Goal: Task Accomplishment & Management: Complete application form

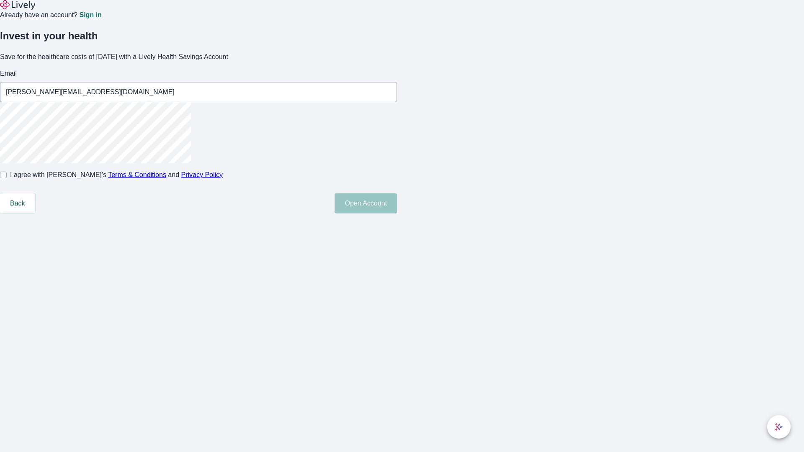
click at [7, 178] on input "I agree with Lively’s Terms & Conditions and Privacy Policy" at bounding box center [3, 175] width 7 height 7
checkbox input "true"
click at [397, 214] on button "Open Account" at bounding box center [366, 203] width 62 height 20
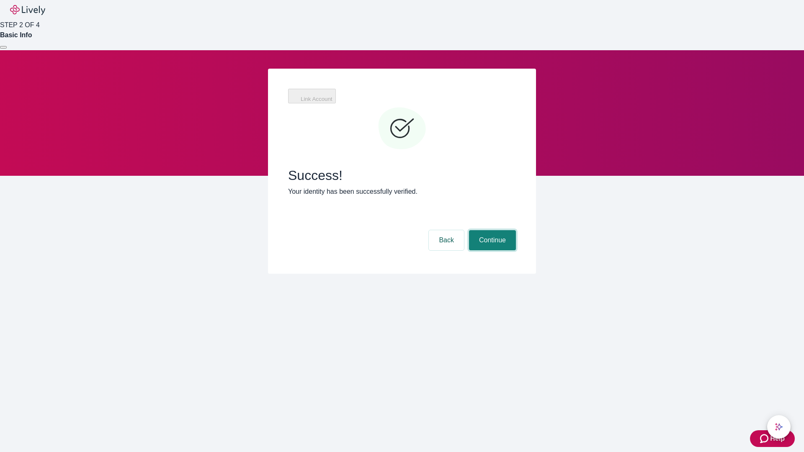
click at [491, 230] on button "Continue" at bounding box center [492, 240] width 47 height 20
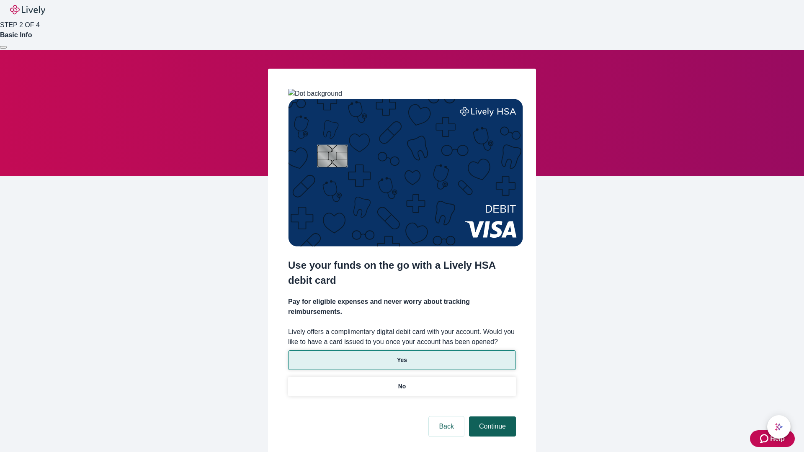
click at [402, 356] on p "Yes" at bounding box center [402, 360] width 10 height 9
click at [491, 417] on button "Continue" at bounding box center [492, 427] width 47 height 20
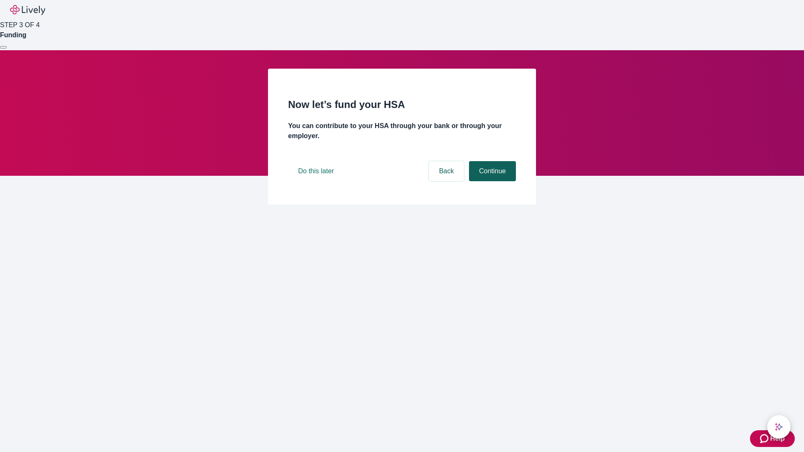
click at [491, 181] on button "Continue" at bounding box center [492, 171] width 47 height 20
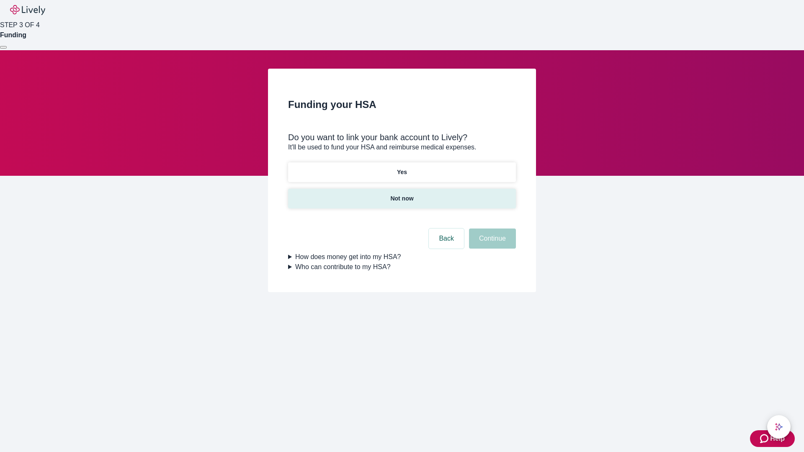
click at [402, 194] on p "Not now" at bounding box center [401, 198] width 23 height 9
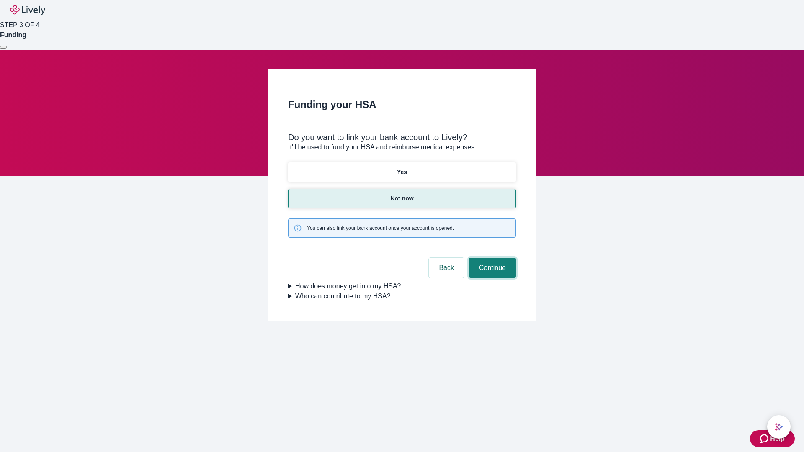
click at [491, 258] on button "Continue" at bounding box center [492, 268] width 47 height 20
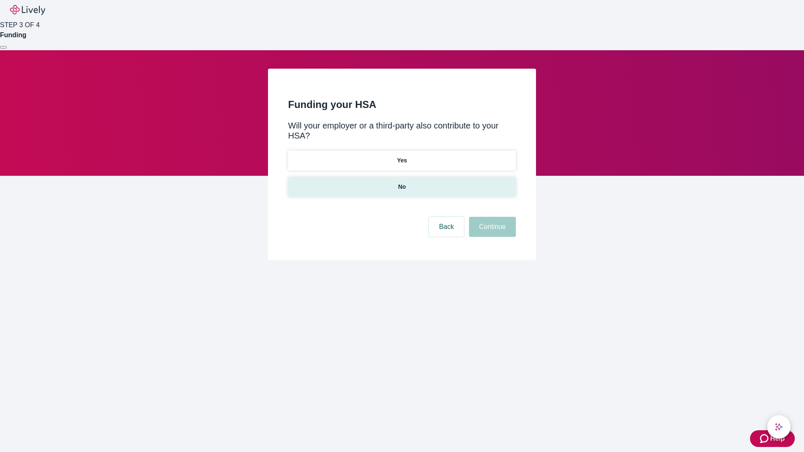
click at [402, 183] on p "No" at bounding box center [402, 187] width 8 height 9
click at [491, 217] on button "Continue" at bounding box center [492, 227] width 47 height 20
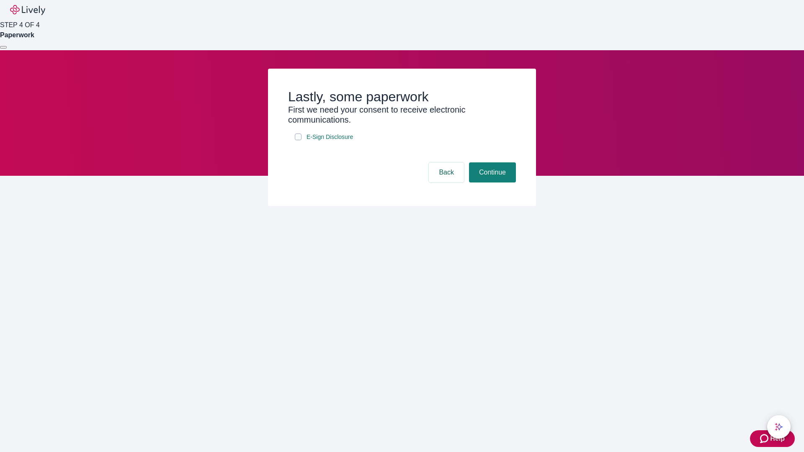
click at [298, 140] on input "E-Sign Disclosure" at bounding box center [298, 137] width 7 height 7
checkbox input "true"
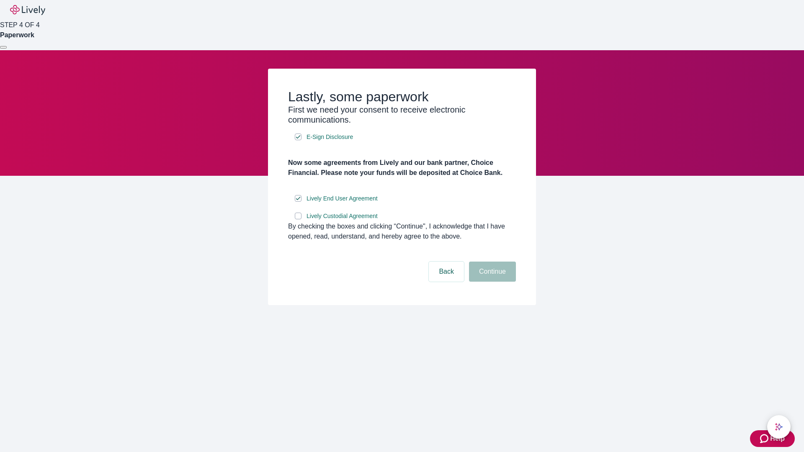
click at [298, 219] on input "Lively Custodial Agreement" at bounding box center [298, 216] width 7 height 7
checkbox input "true"
click at [491, 282] on button "Continue" at bounding box center [492, 272] width 47 height 20
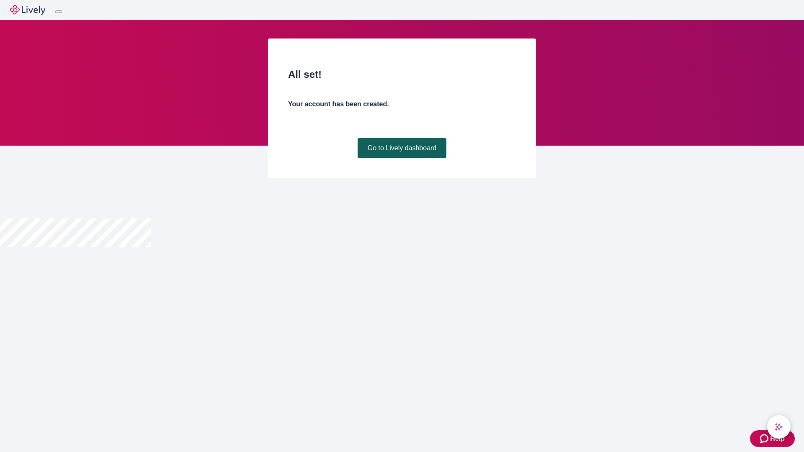
click at [402, 158] on link "Go to Lively dashboard" at bounding box center [402, 148] width 89 height 20
